Goal: Task Accomplishment & Management: Use online tool/utility

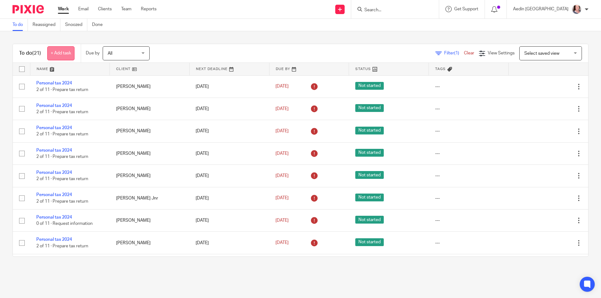
click at [62, 50] on link "+ Add task" at bounding box center [60, 53] width 27 height 14
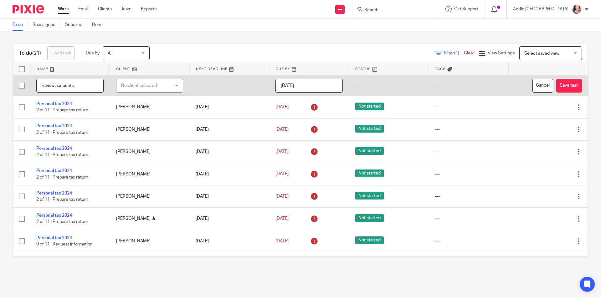
click at [57, 85] on input "review accounts" at bounding box center [69, 86] width 67 height 14
type input "review updated accounts"
click at [167, 84] on div "No client selected" at bounding box center [149, 86] width 67 height 14
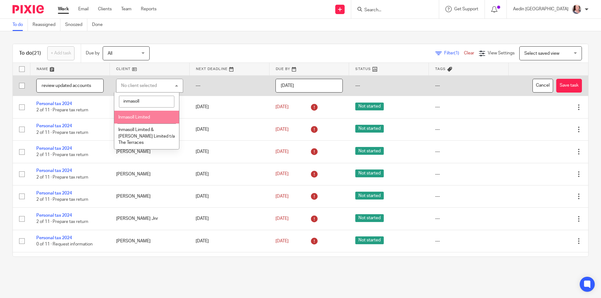
type input "inmasoll"
click at [140, 117] on span "Inmasoll Limited" at bounding box center [134, 117] width 32 height 4
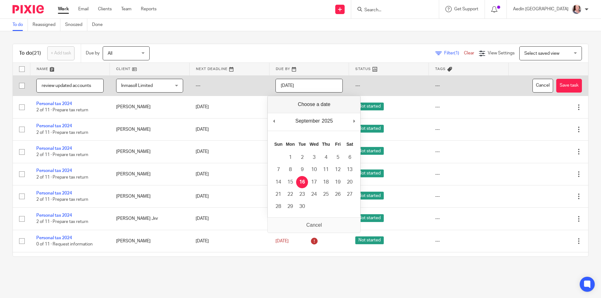
click at [314, 85] on input "[DATE]" at bounding box center [309, 86] width 67 height 14
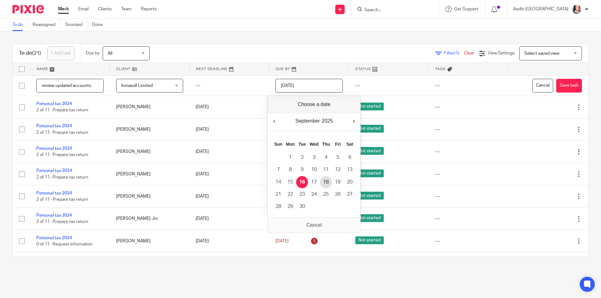
type input "2025-09-18"
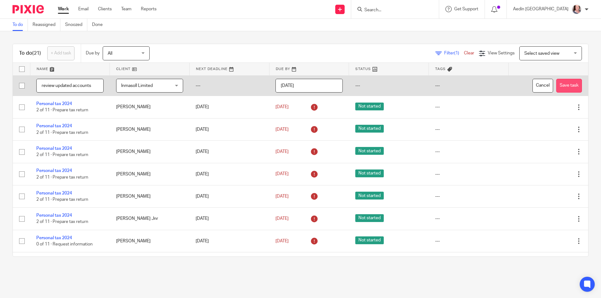
click at [556, 84] on button "Save task" at bounding box center [569, 86] width 26 height 14
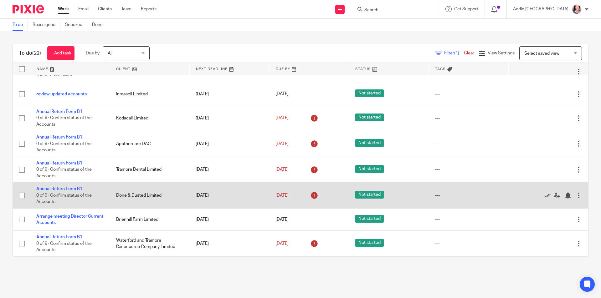
scroll to position [286, 0]
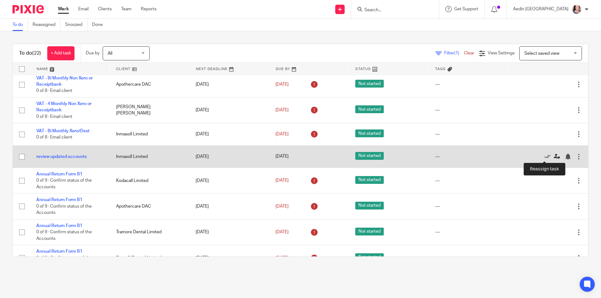
click at [554, 156] on icon at bounding box center [557, 157] width 6 height 6
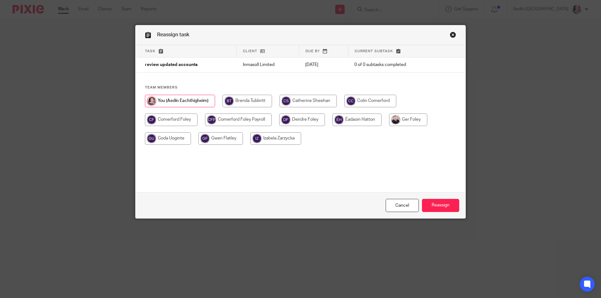
click at [417, 121] on input "radio" at bounding box center [408, 120] width 38 height 13
radio input "true"
click at [442, 202] on input "Reassign" at bounding box center [440, 205] width 37 height 13
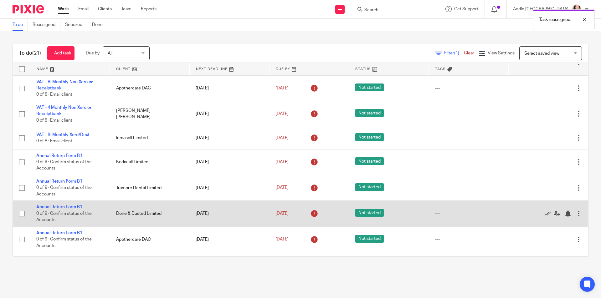
scroll to position [326, 0]
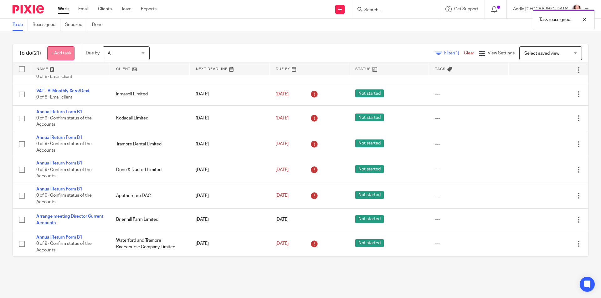
click at [61, 54] on link "+ Add task" at bounding box center [60, 53] width 27 height 14
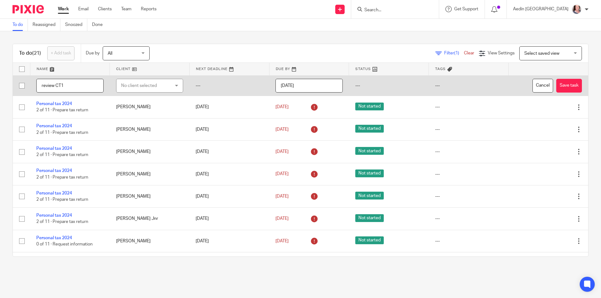
type input "review CT1"
click at [137, 84] on div "No client selected" at bounding box center [145, 85] width 49 height 13
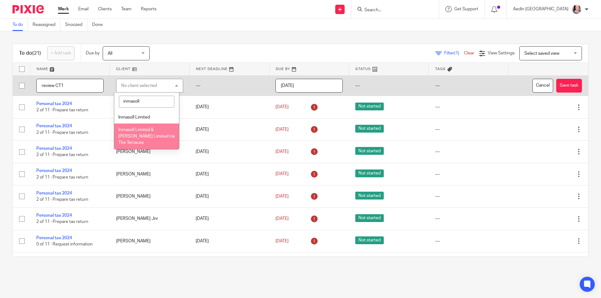
type input "inmasoll"
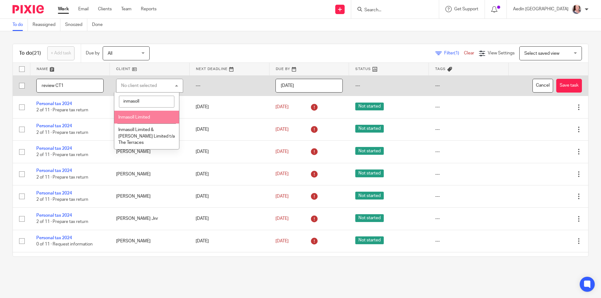
click at [124, 121] on li "Inmasoll Limited" at bounding box center [146, 117] width 65 height 13
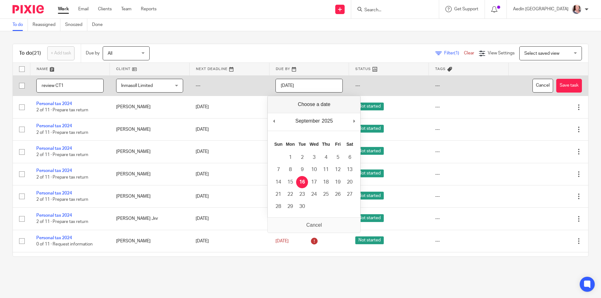
click at [312, 86] on input "2025-09-16" at bounding box center [309, 86] width 67 height 14
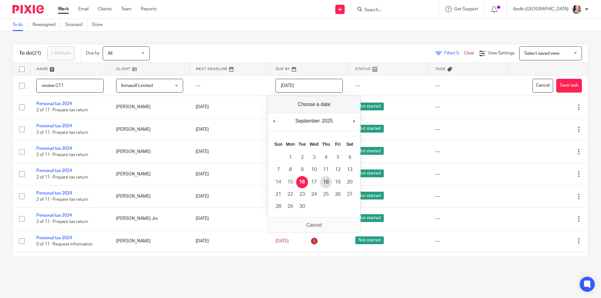
type input "2025-09-18"
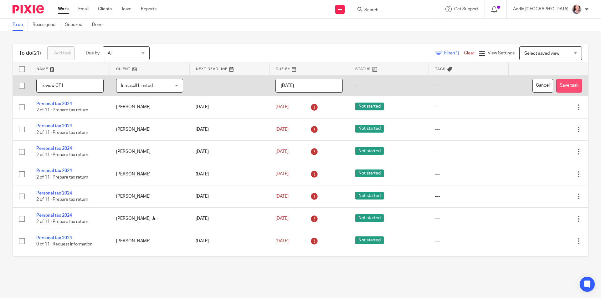
click at [556, 83] on button "Save task" at bounding box center [569, 86] width 26 height 14
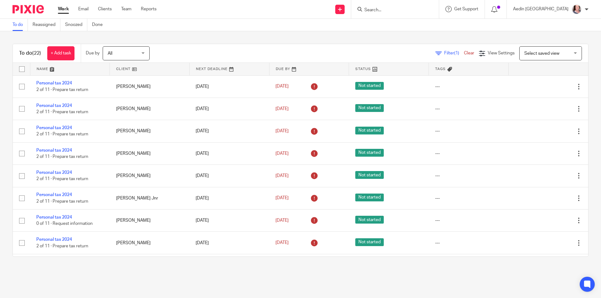
scroll to position [219, 0]
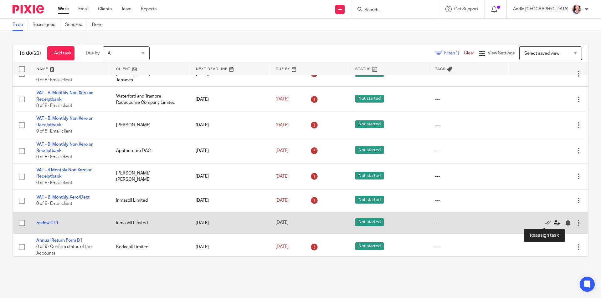
click at [554, 222] on icon at bounding box center [557, 223] width 6 height 6
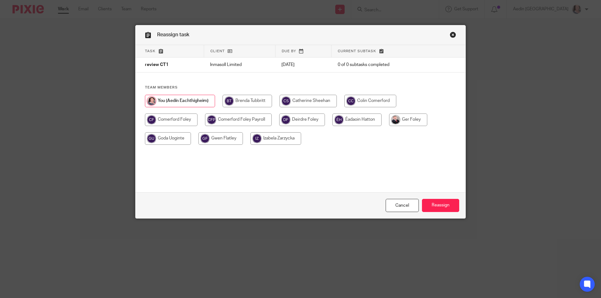
click at [376, 98] on input "radio" at bounding box center [370, 101] width 52 height 13
radio input "true"
click at [439, 210] on input "Reassign" at bounding box center [440, 205] width 37 height 13
